Goal: Task Accomplishment & Management: Use online tool/utility

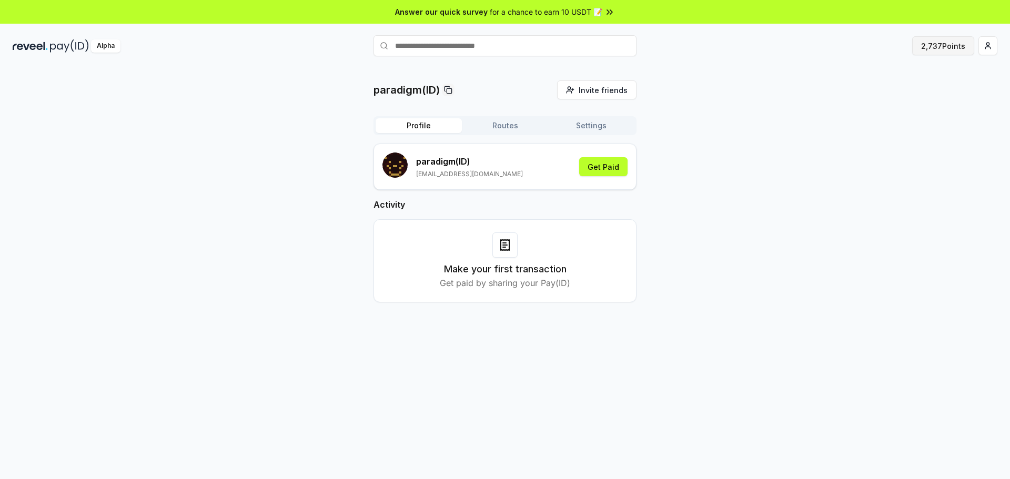
click at [941, 45] on button "2,737 Points" at bounding box center [943, 45] width 62 height 19
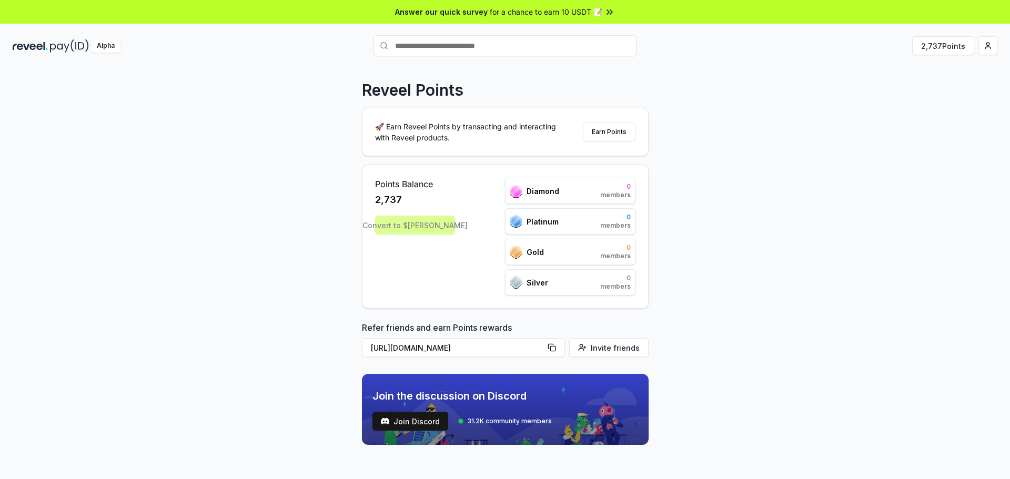
click at [423, 231] on div "Convert to $[PERSON_NAME]" at bounding box center [415, 225] width 80 height 19
click at [438, 219] on div "Convert to $[PERSON_NAME]" at bounding box center [415, 225] width 80 height 19
click at [435, 223] on div "Convert to $[PERSON_NAME]" at bounding box center [415, 225] width 80 height 19
click at [549, 226] on span "Platinum" at bounding box center [543, 221] width 32 height 11
